Goal: Entertainment & Leisure: Consume media (video, audio)

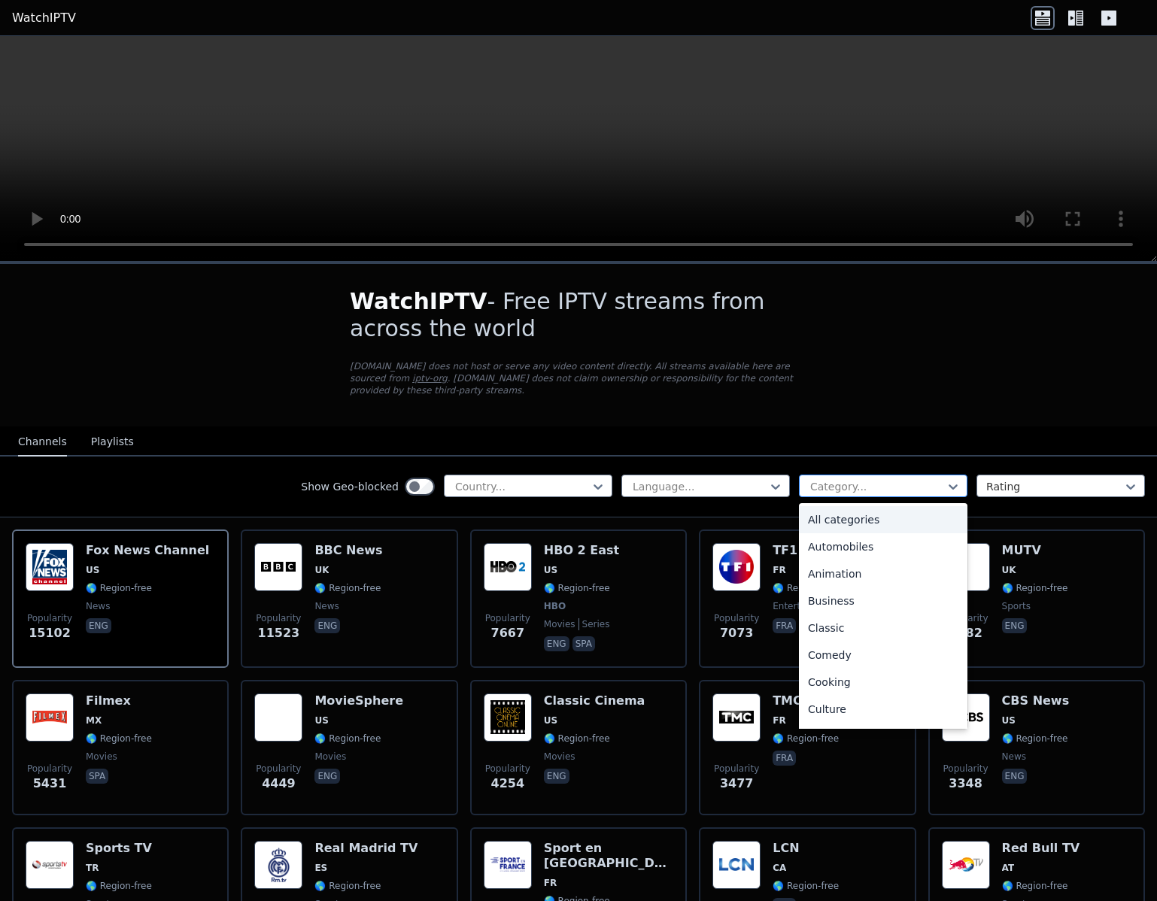
click at [916, 480] on div at bounding box center [877, 486] width 137 height 15
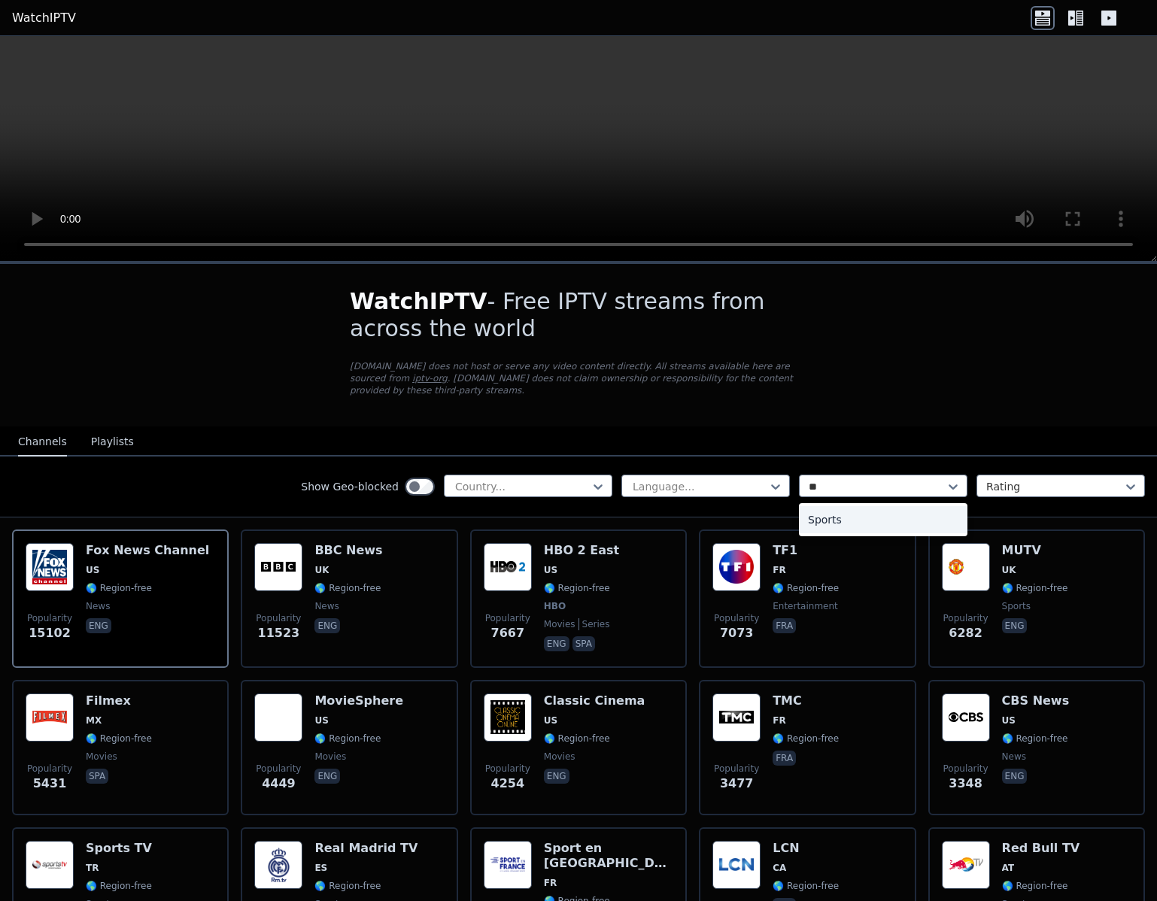
type input "***"
click at [843, 515] on div "Sports" at bounding box center [883, 519] width 169 height 27
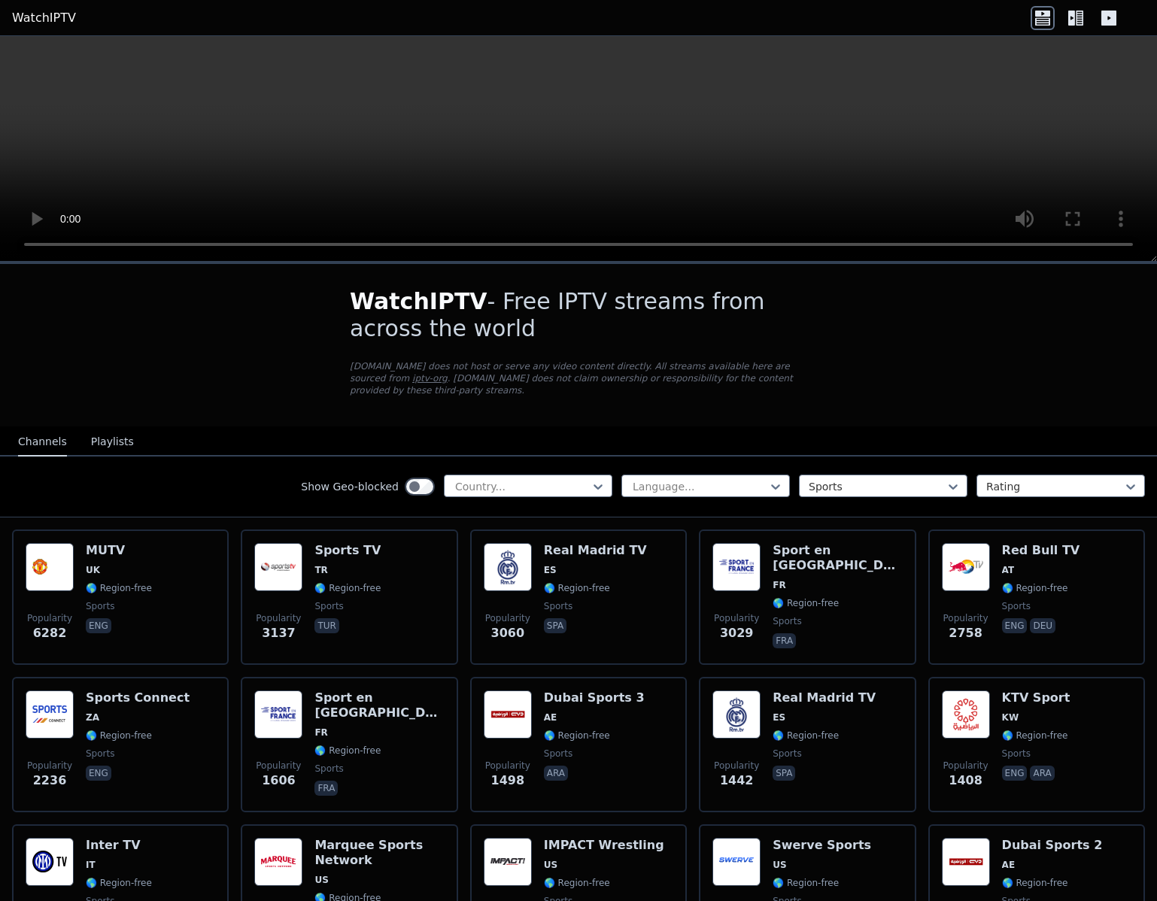
click at [1057, 501] on div "Show Geo-blocked Country... Language... option Sports, selected. Sports Rating" at bounding box center [578, 487] width 1157 height 61
click at [1050, 482] on div at bounding box center [1054, 486] width 137 height 15
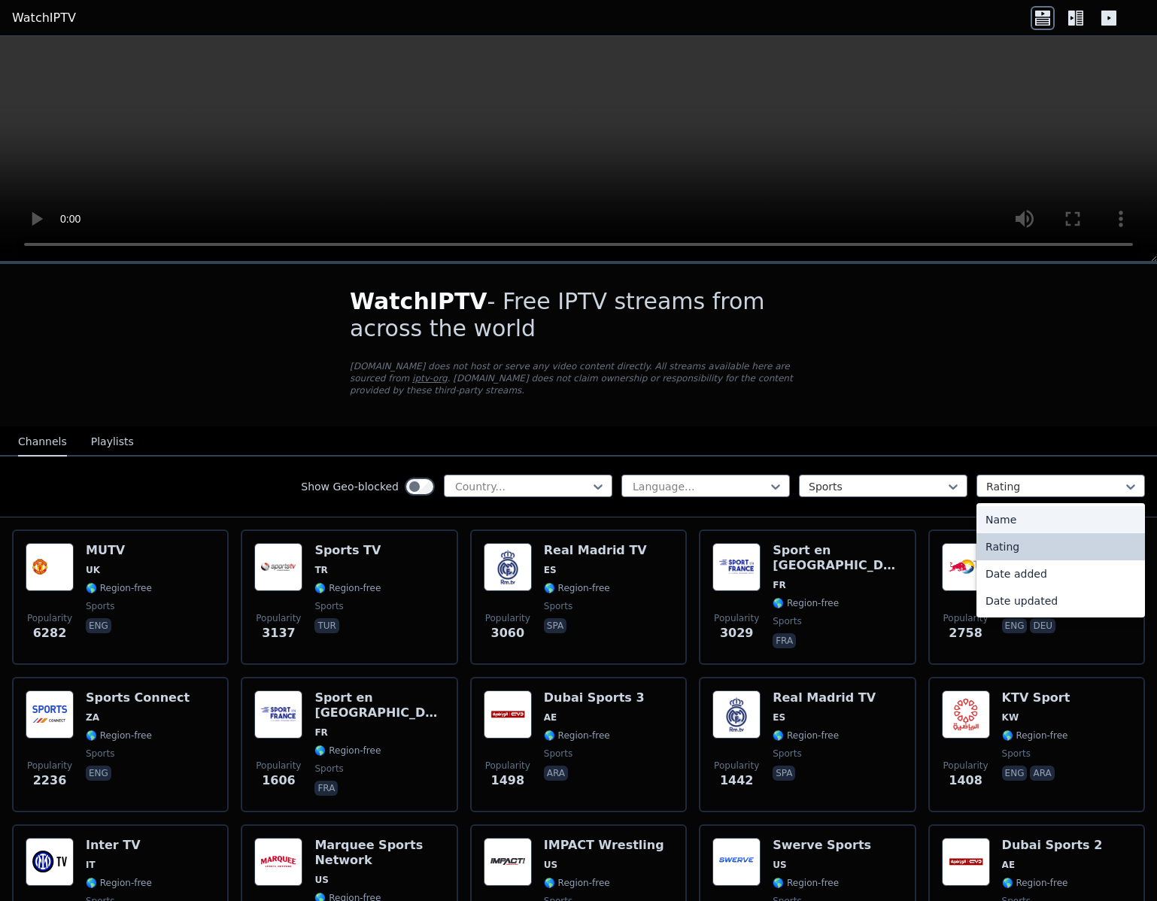
click at [1043, 510] on div "Name" at bounding box center [1061, 519] width 169 height 27
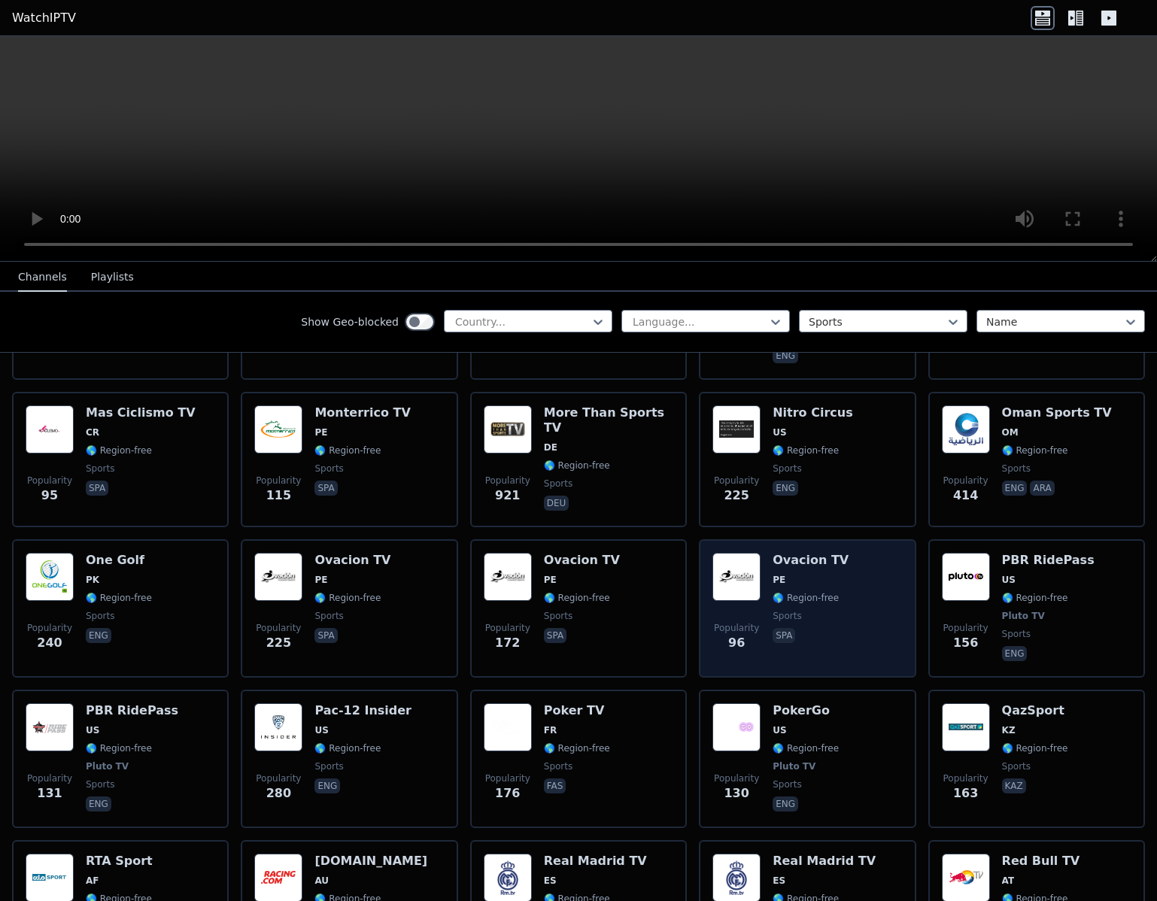
scroll to position [1773, 0]
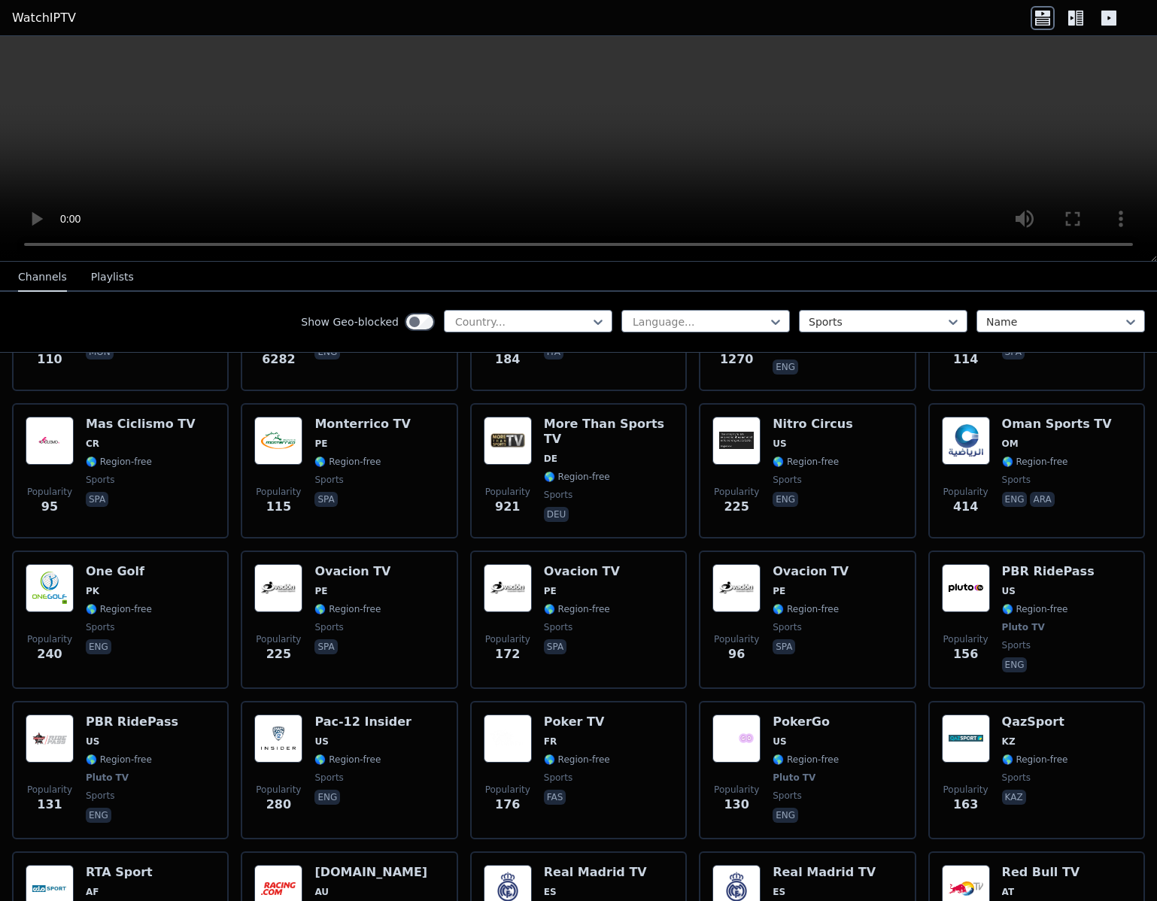
click at [1077, 296] on div "Show Geo-blocked Country... Language... Sports Name" at bounding box center [578, 322] width 1157 height 61
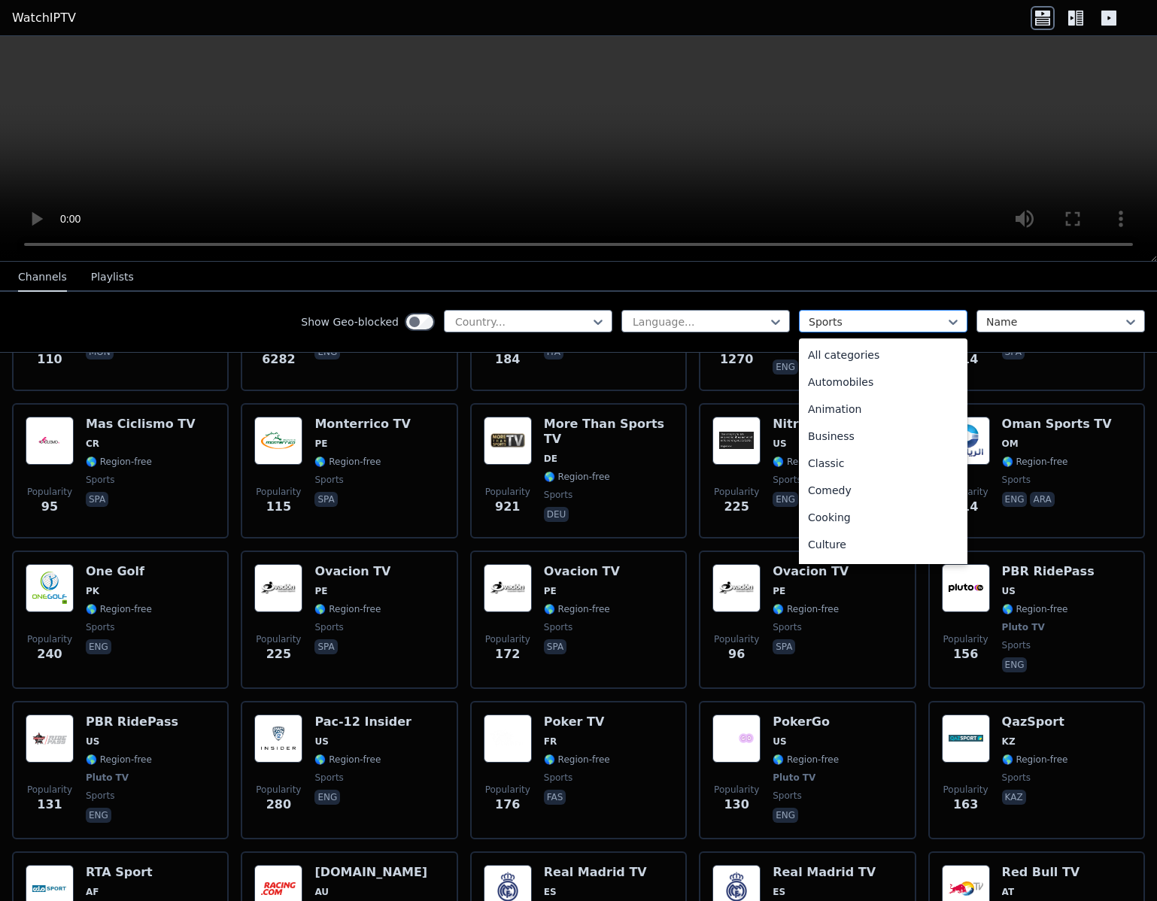
click at [930, 318] on div at bounding box center [877, 321] width 137 height 15
click at [864, 357] on div "All categories" at bounding box center [883, 355] width 169 height 27
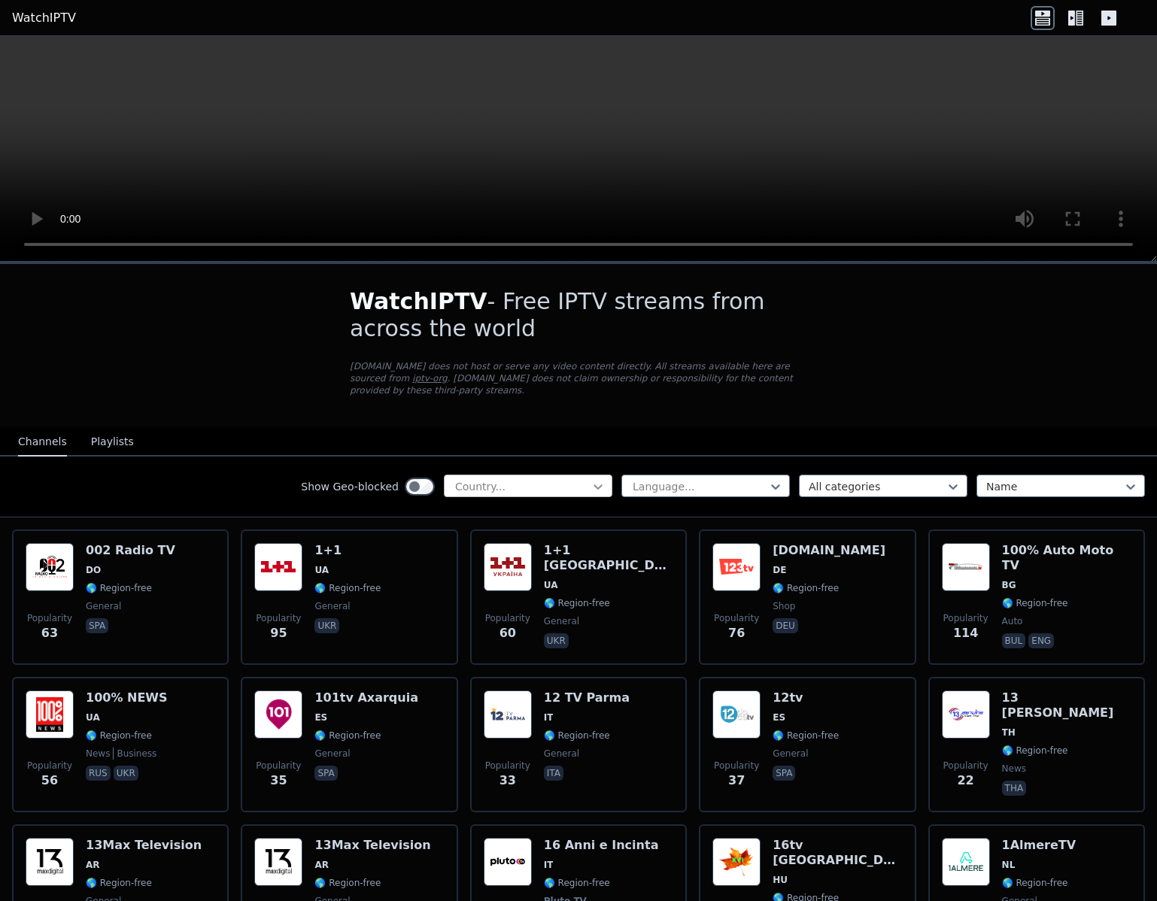
click at [591, 489] on icon at bounding box center [598, 486] width 15 height 15
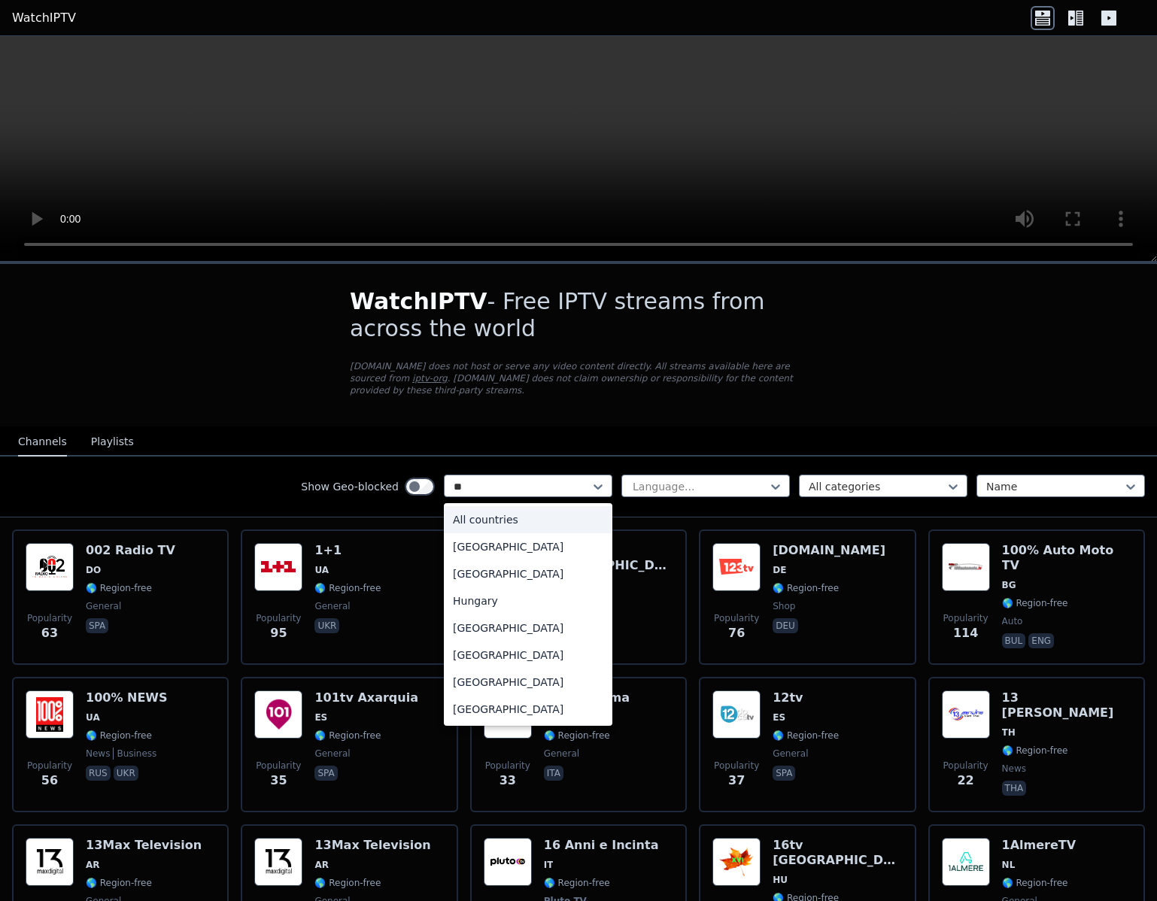
type input "***"
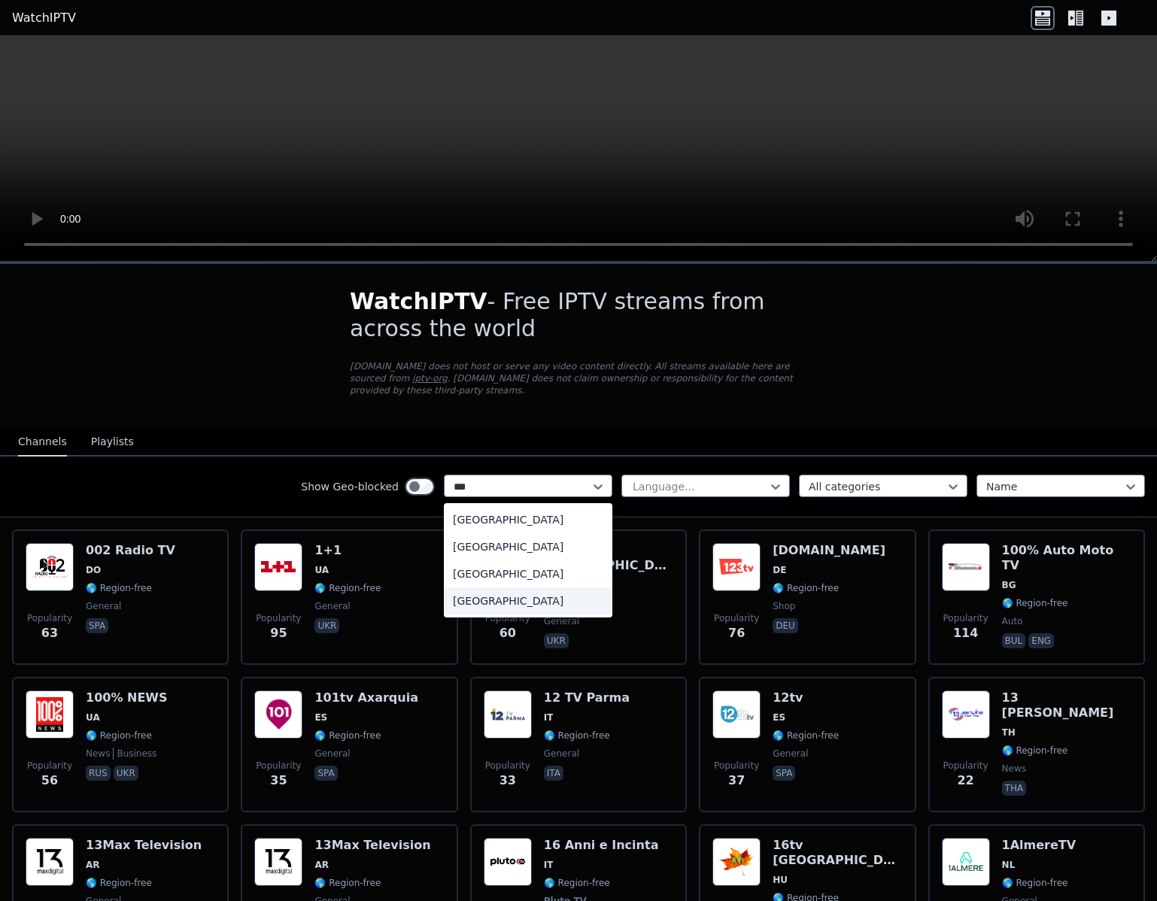
click at [504, 595] on div "[GEOGRAPHIC_DATA]" at bounding box center [528, 601] width 169 height 27
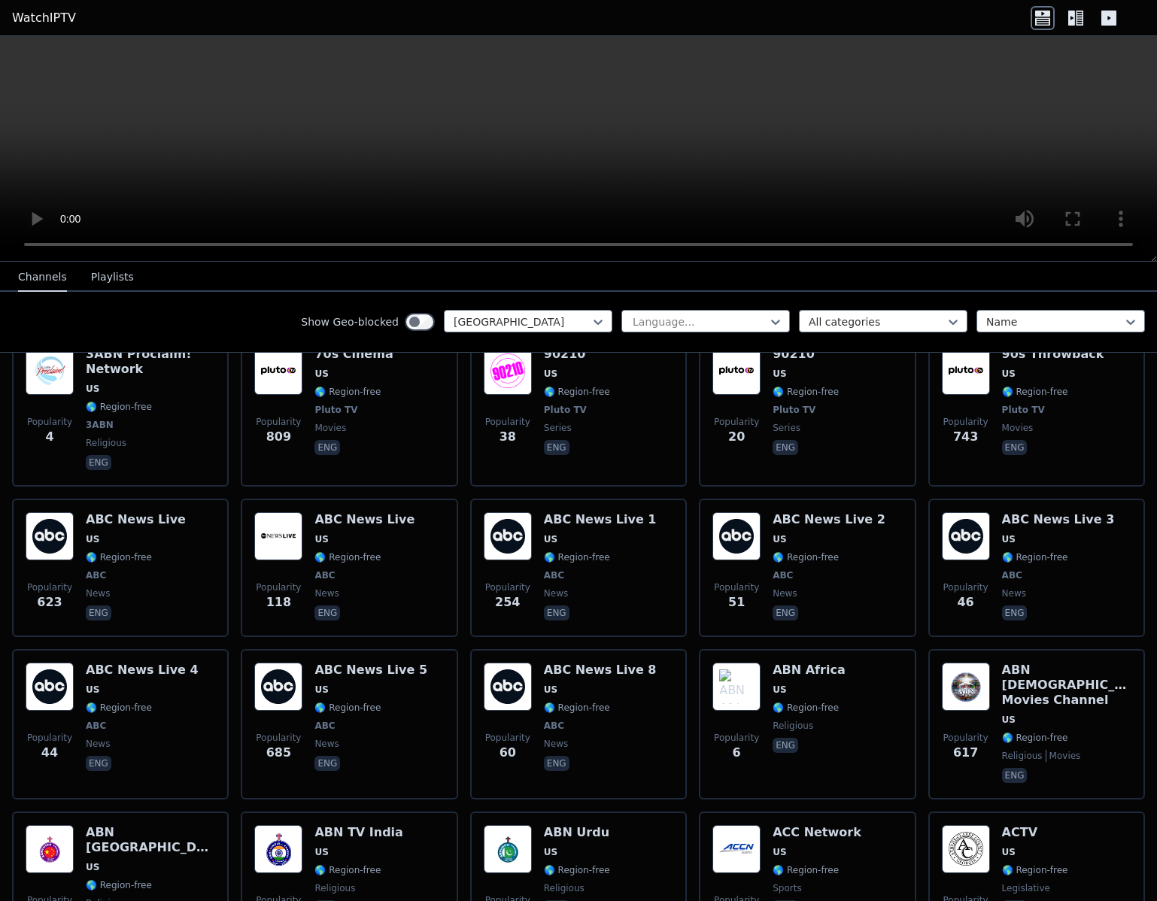
scroll to position [812, 0]
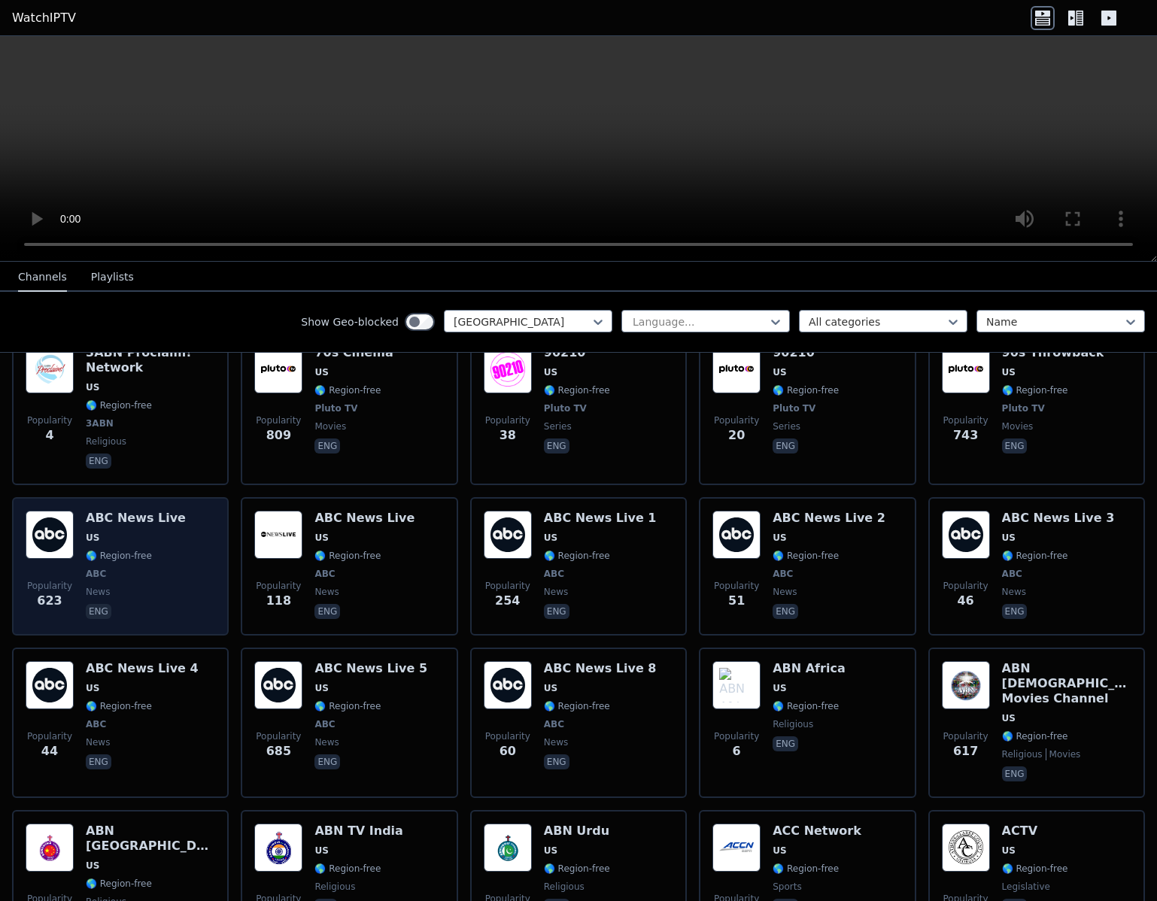
click at [38, 534] on img at bounding box center [50, 535] width 48 height 48
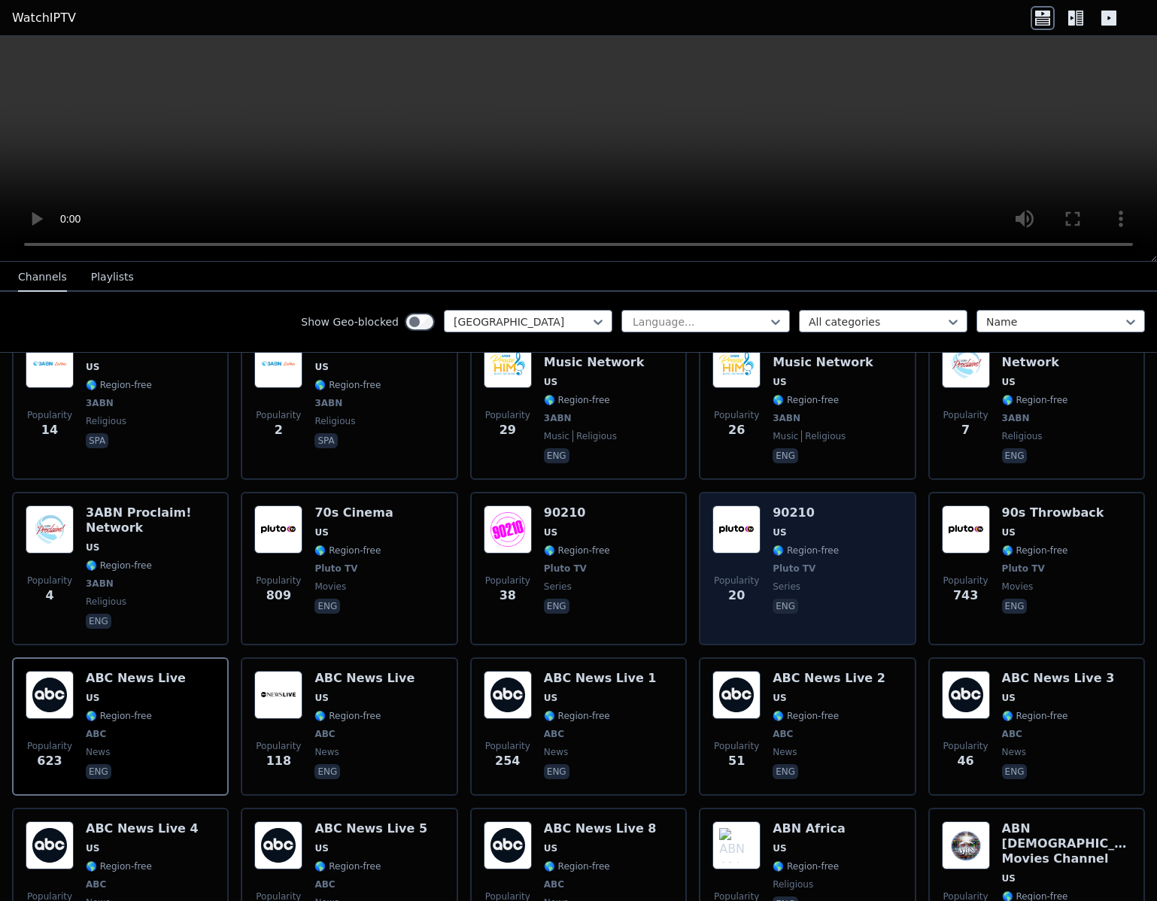
scroll to position [430, 0]
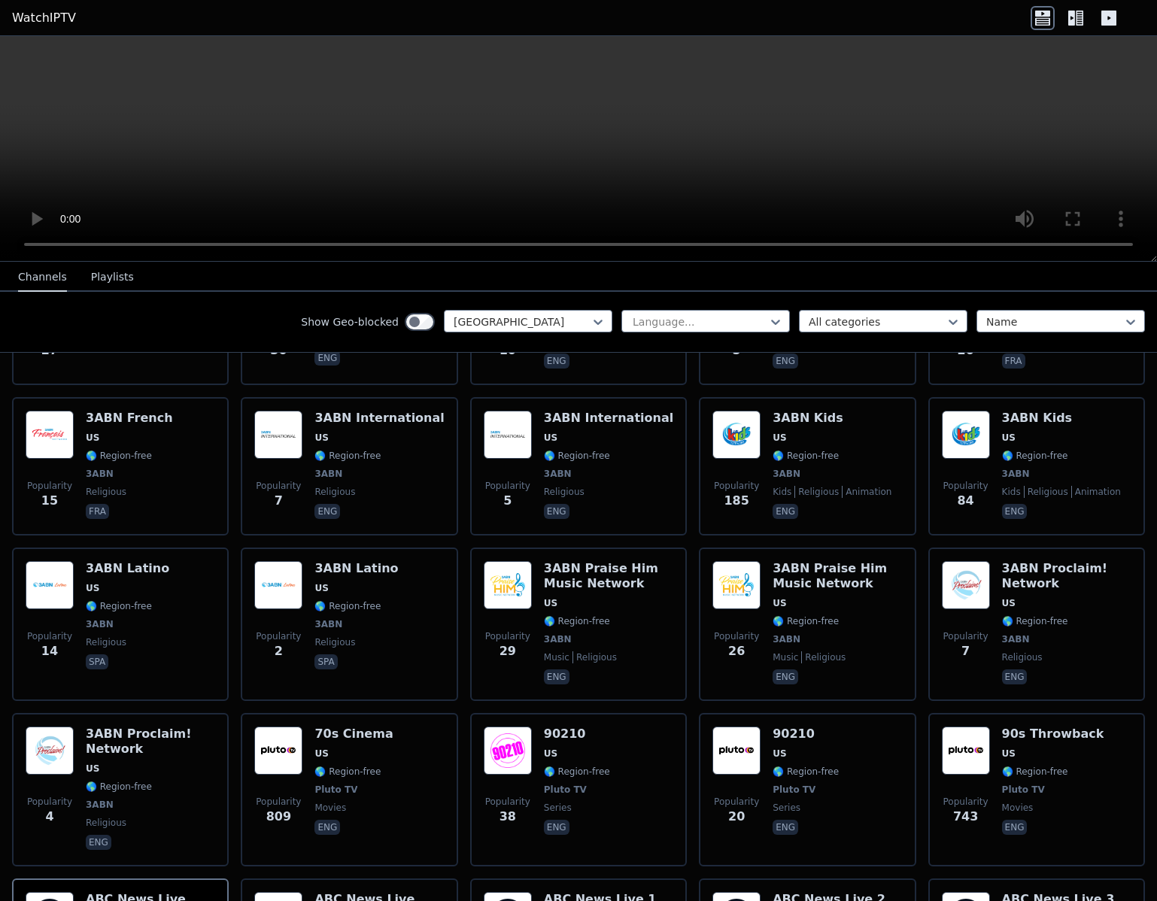
click at [1089, 276] on nav "Channels Playlists" at bounding box center [578, 277] width 1157 height 30
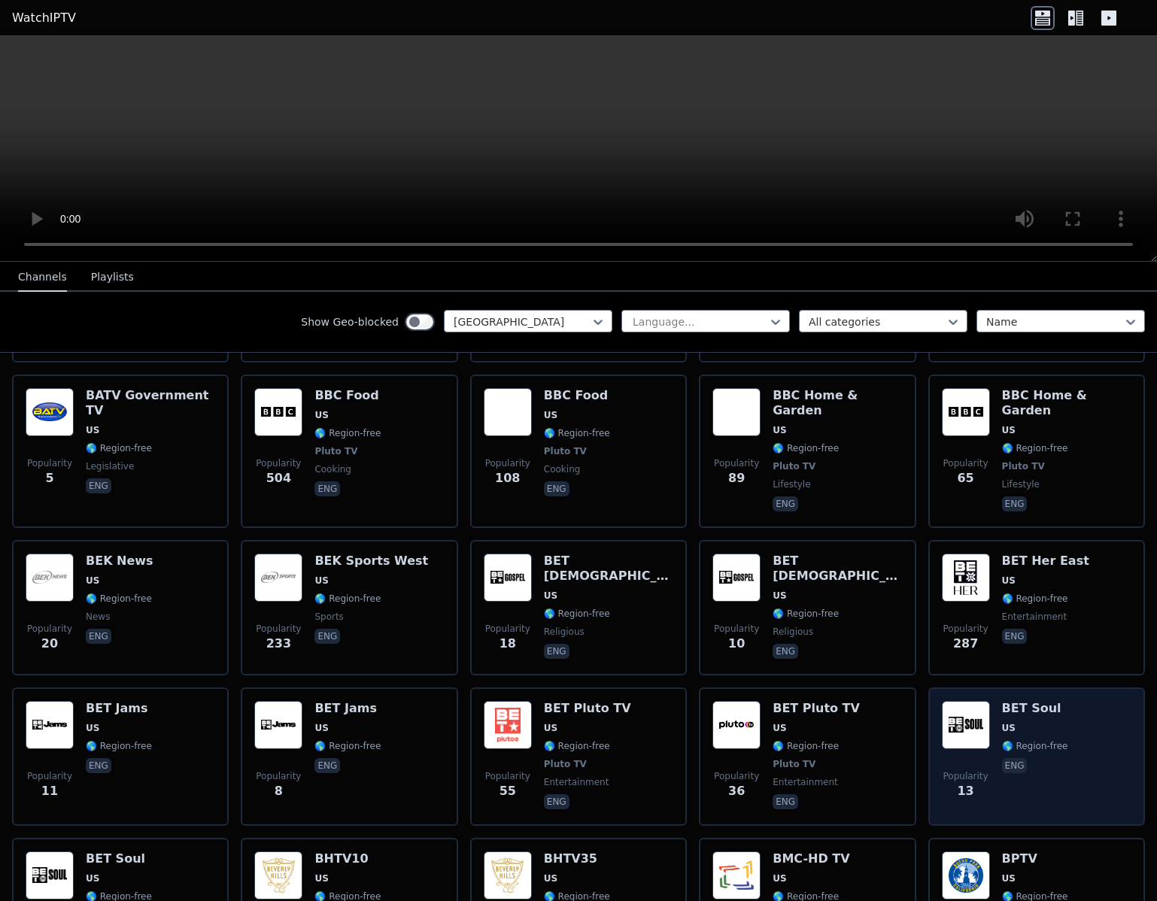
scroll to position [3927, 0]
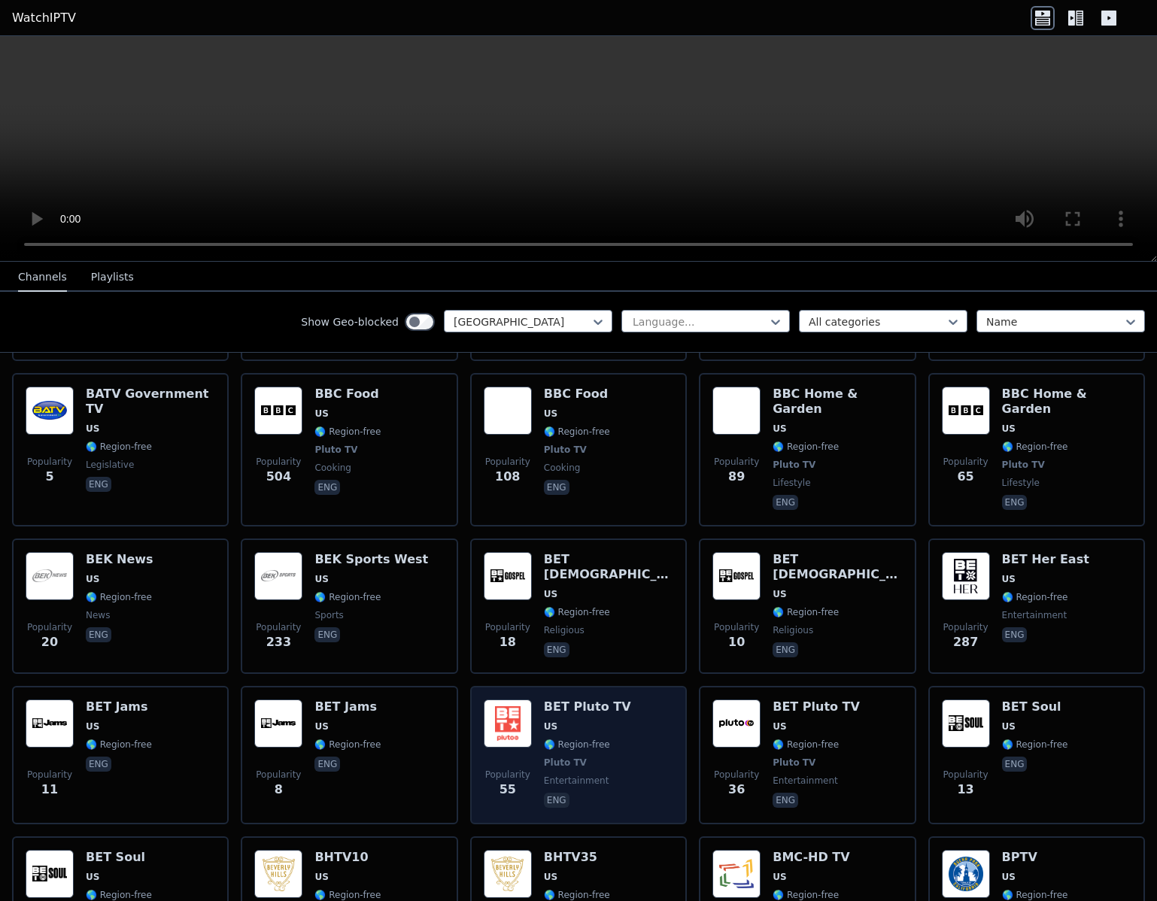
click at [637, 700] on div "Popularity 55 BET Pluto TV US 🌎 Region-free Pluto TV entertainment eng" at bounding box center [579, 755] width 190 height 111
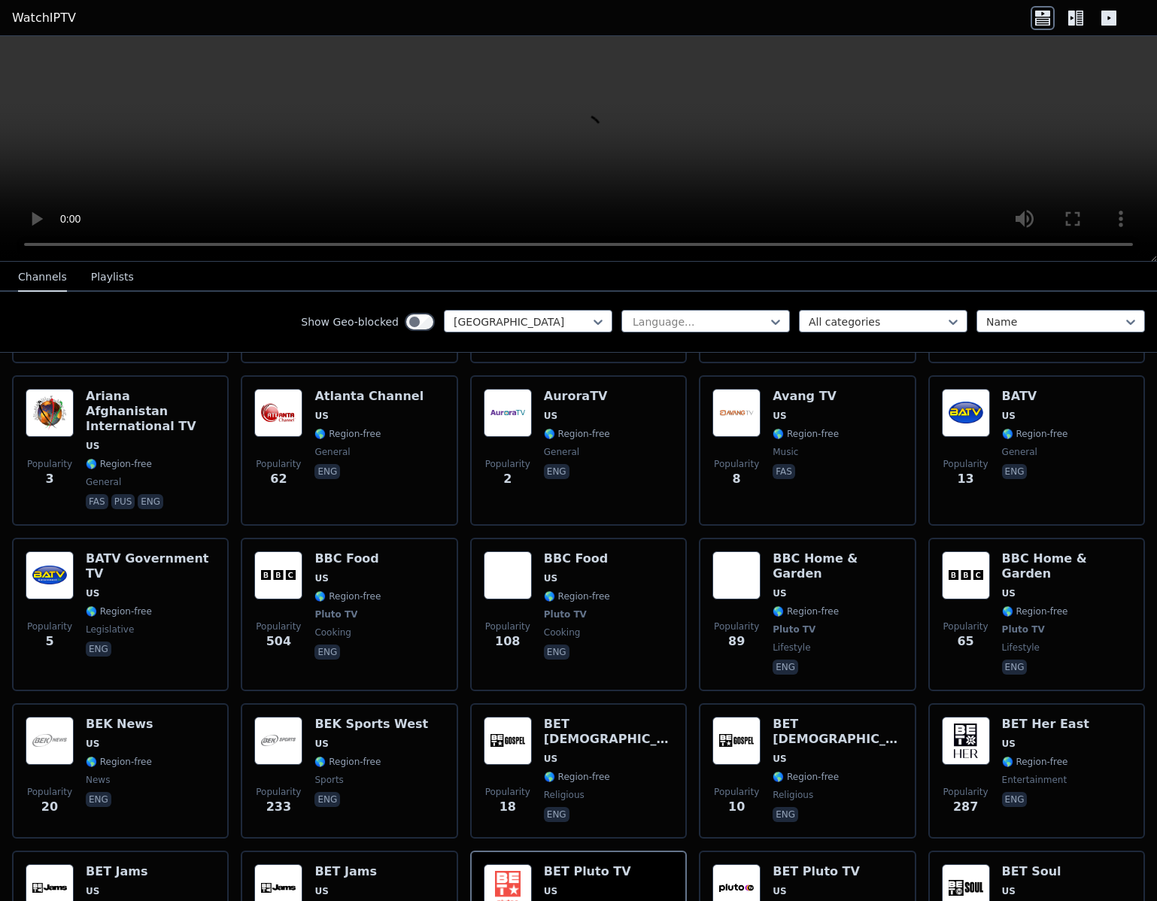
scroll to position [3723, 0]
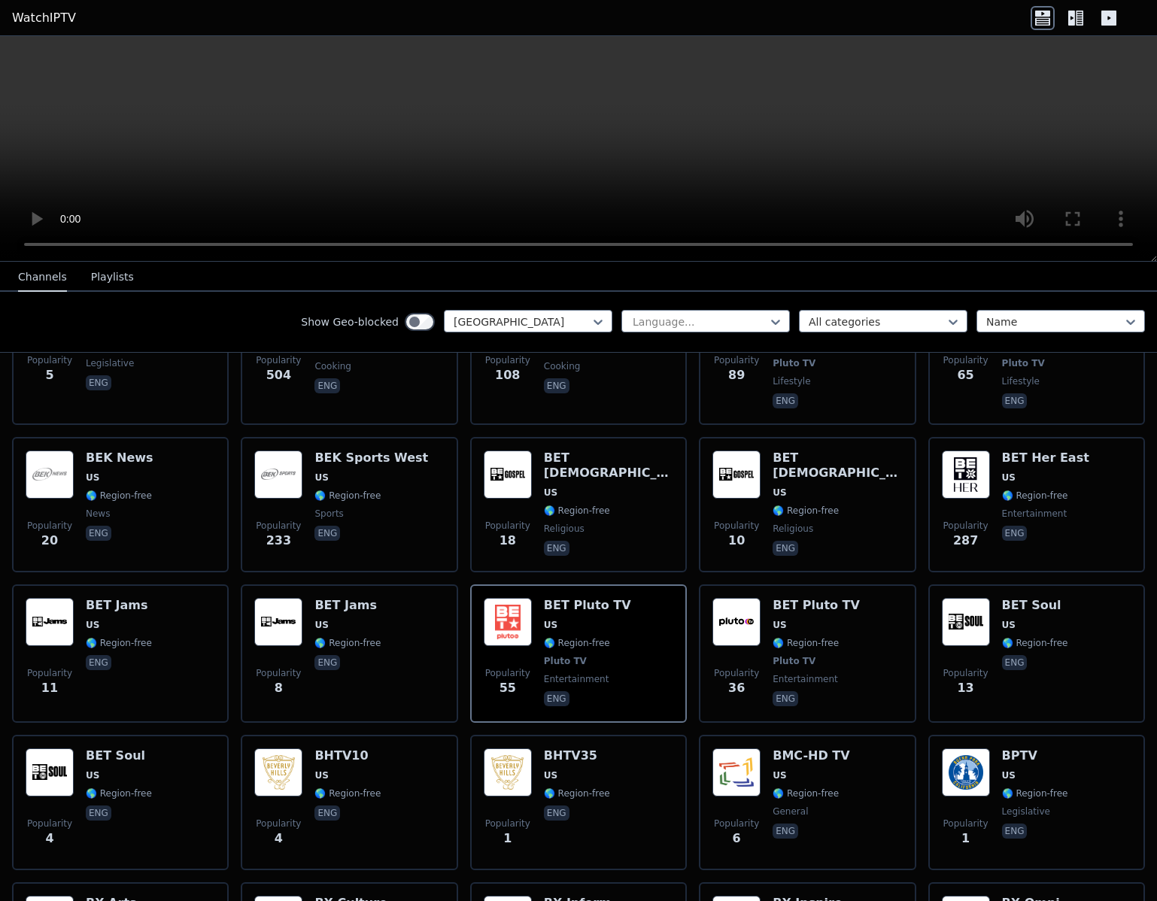
scroll to position [3732, 0]
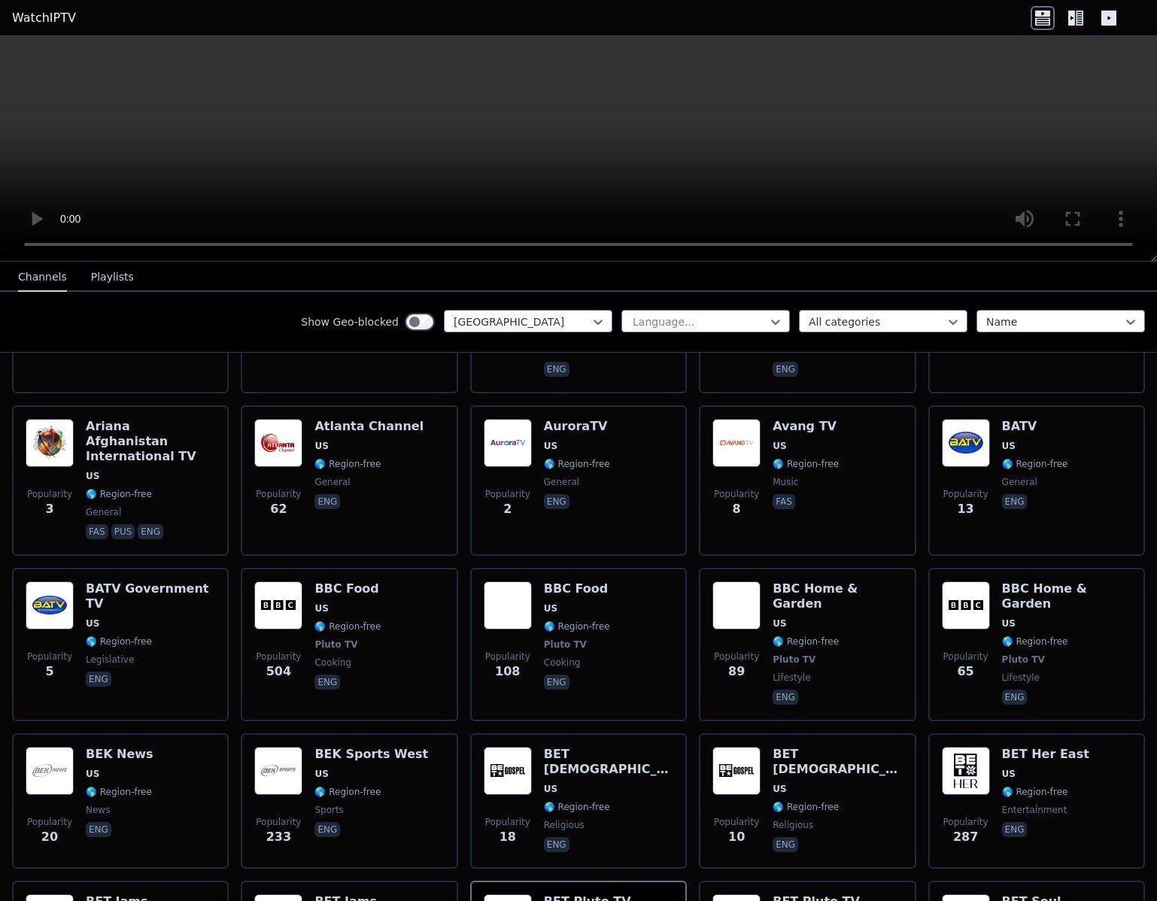
click at [1071, 25] on icon at bounding box center [1076, 18] width 24 height 24
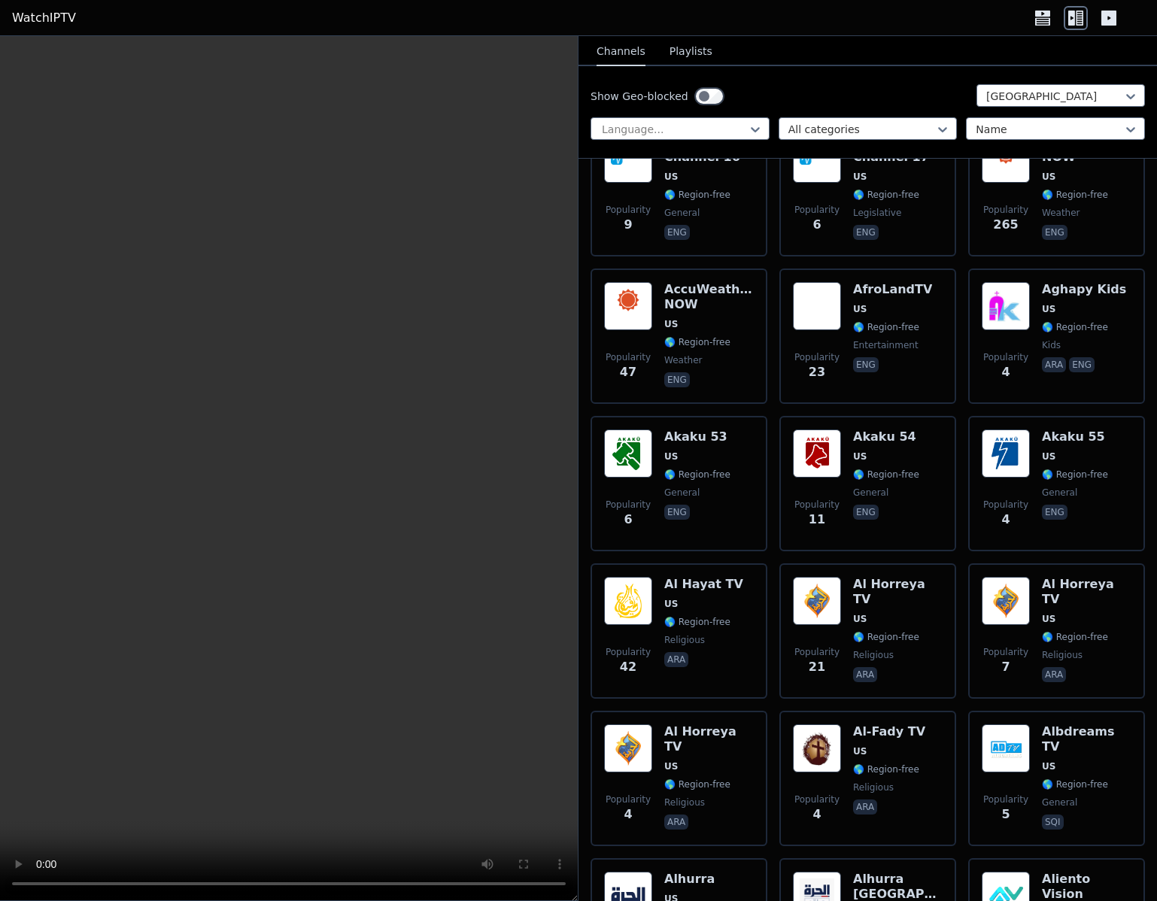
click at [1119, 23] on icon at bounding box center [1109, 18] width 24 height 24
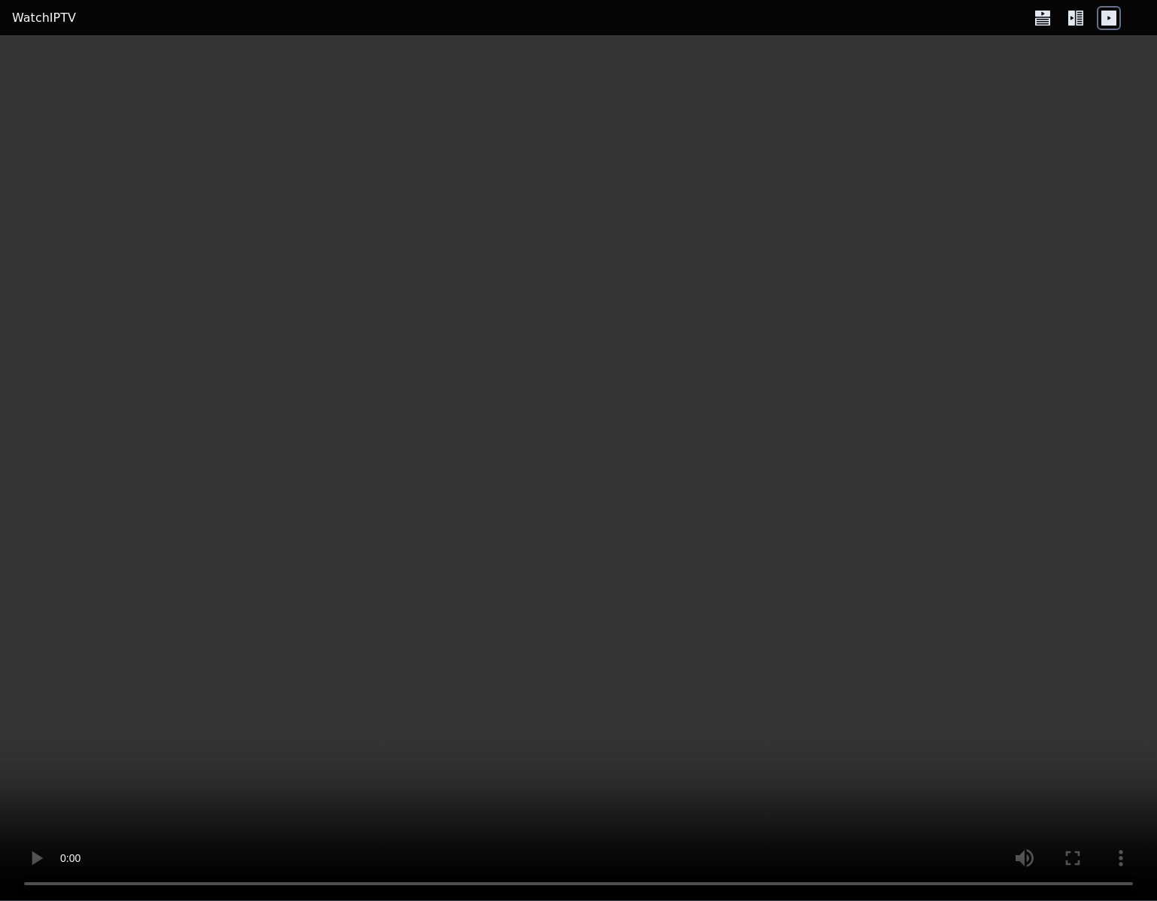
click at [1084, 14] on icon at bounding box center [1076, 18] width 24 height 24
